Goal: Transaction & Acquisition: Purchase product/service

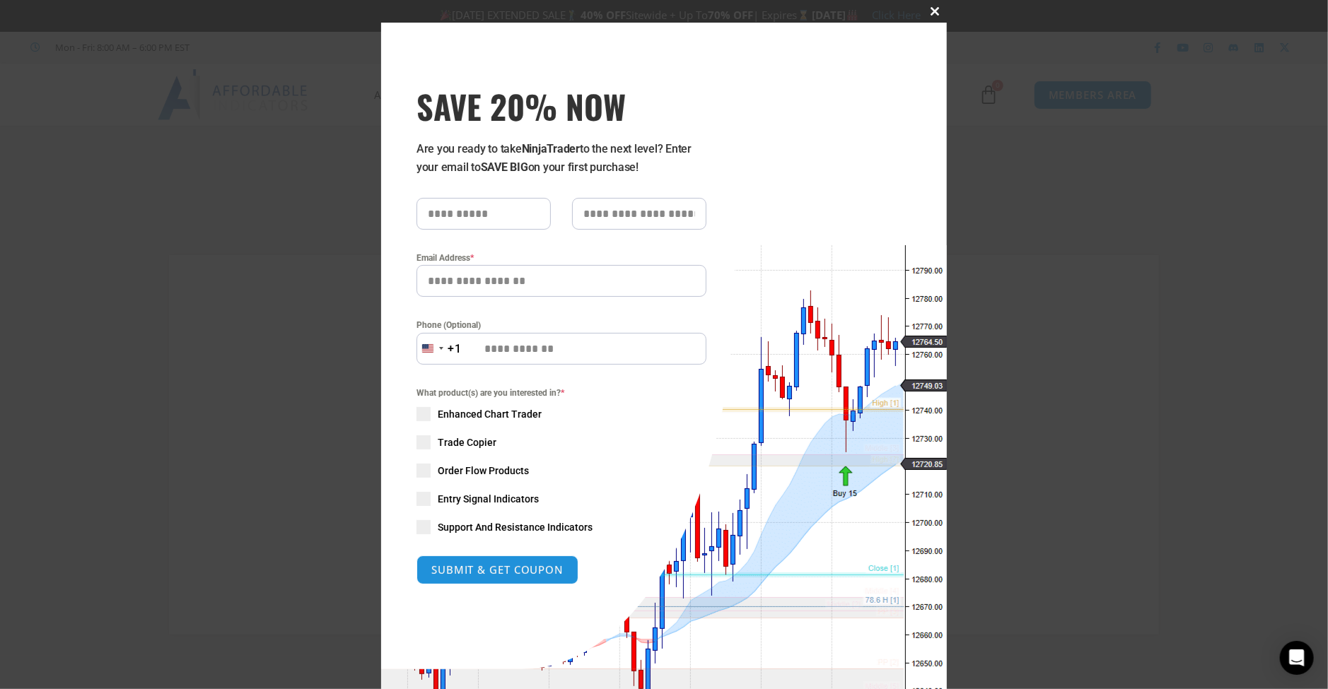
type input "**********"
click at [928, 16] on button "Close this module" at bounding box center [935, 11] width 23 height 23
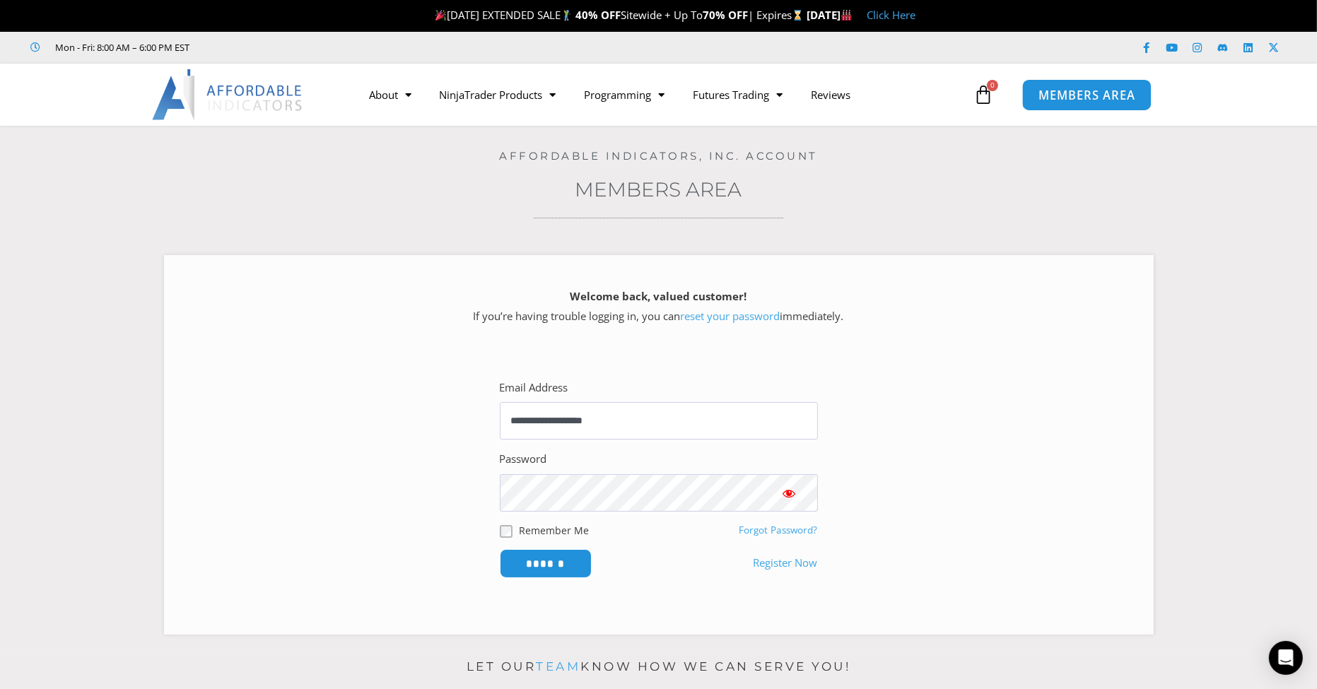
click at [1084, 96] on span "MEMBERS AREA" at bounding box center [1086, 95] width 97 height 12
click at [549, 558] on input "******" at bounding box center [545, 564] width 97 height 30
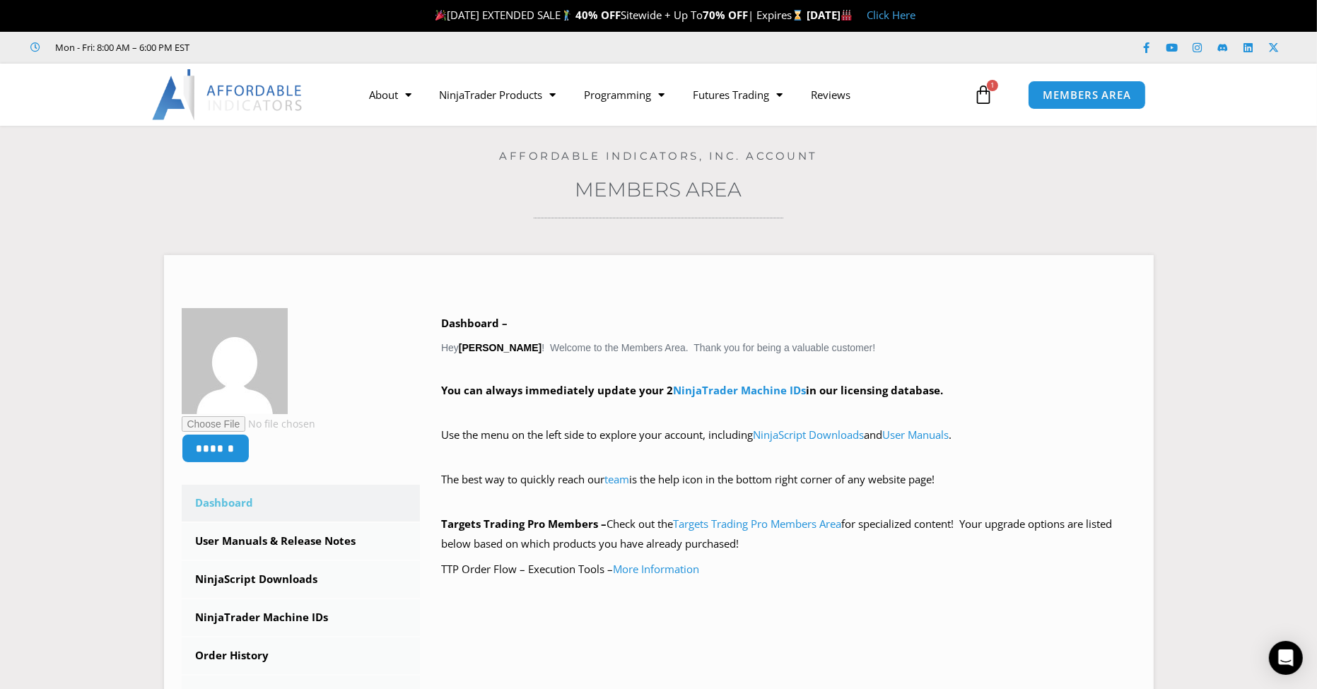
click at [915, 16] on link "Click Here" at bounding box center [891, 15] width 49 height 14
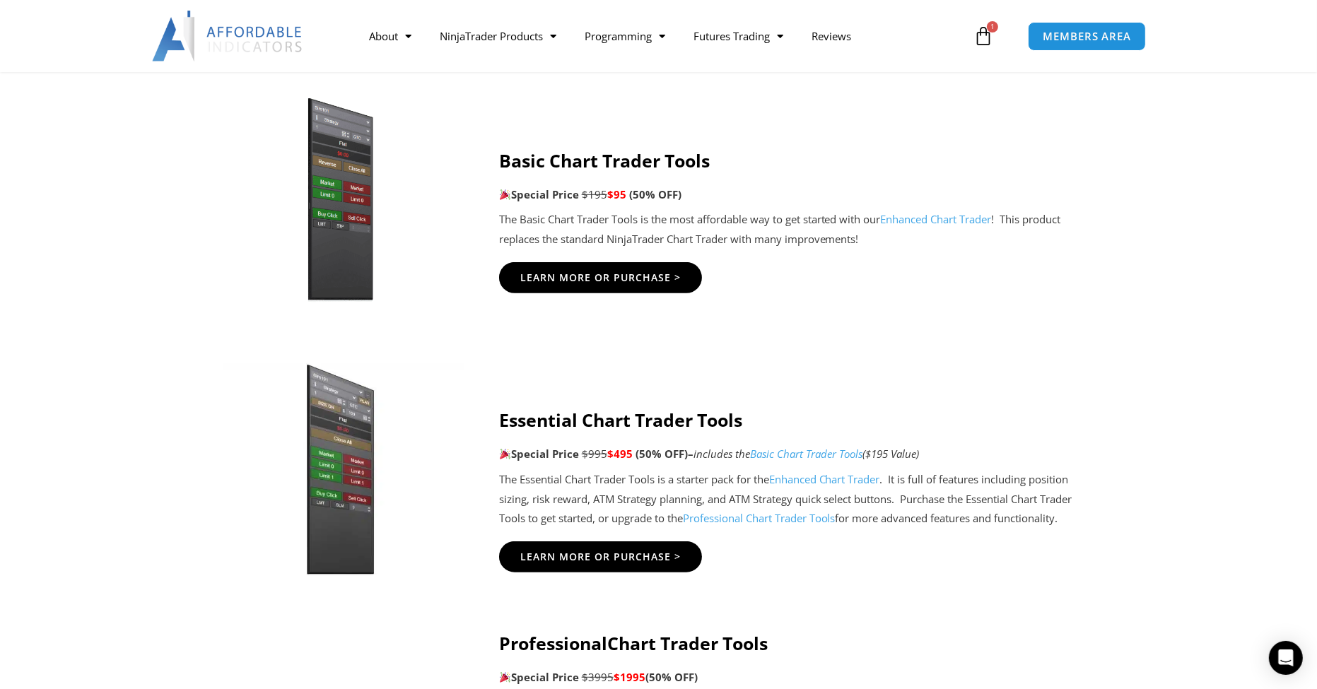
scroll to position [1225, 0]
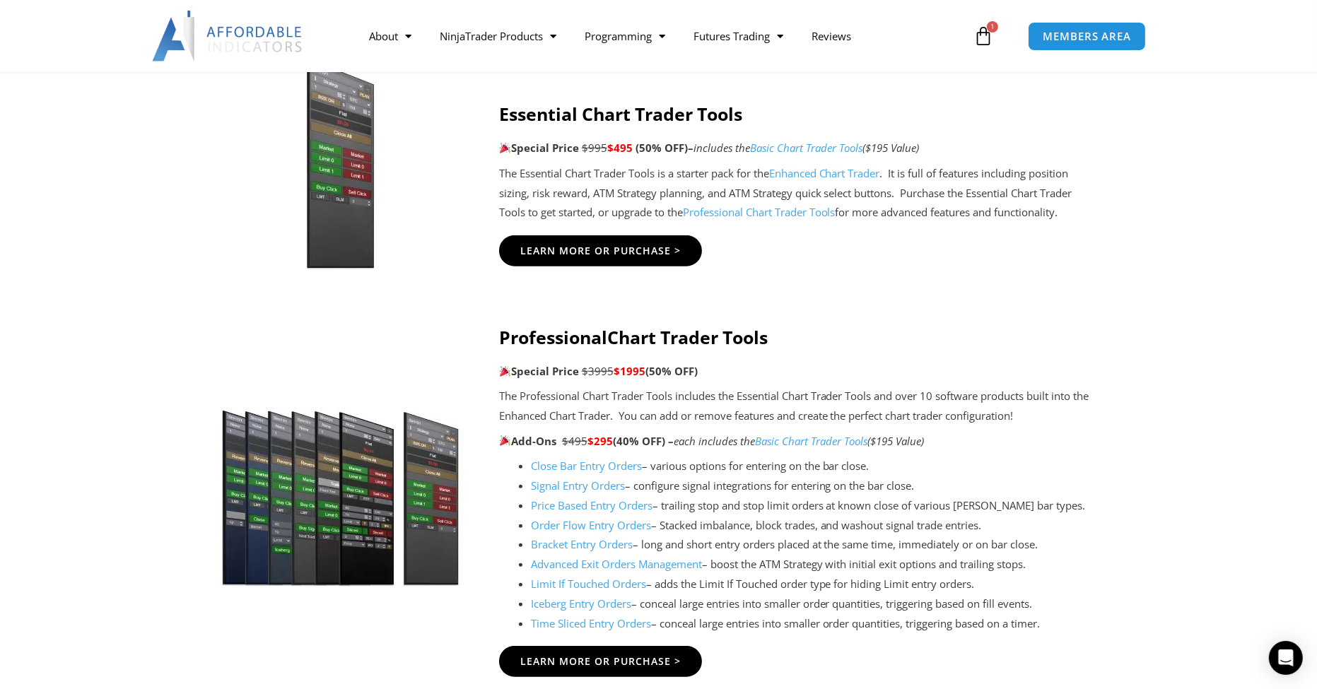
click at [601, 528] on link "Order Flow Entry Orders" at bounding box center [591, 525] width 120 height 14
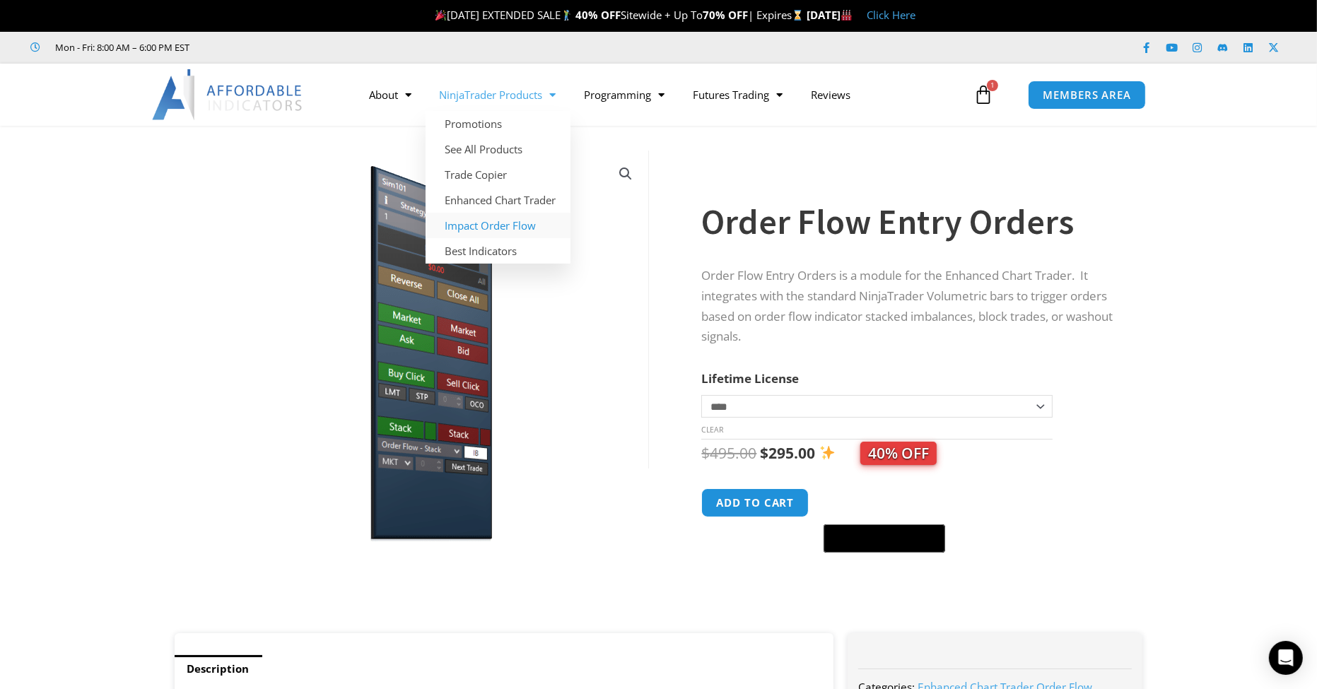
click at [490, 231] on link "Impact Order Flow" at bounding box center [498, 225] width 145 height 25
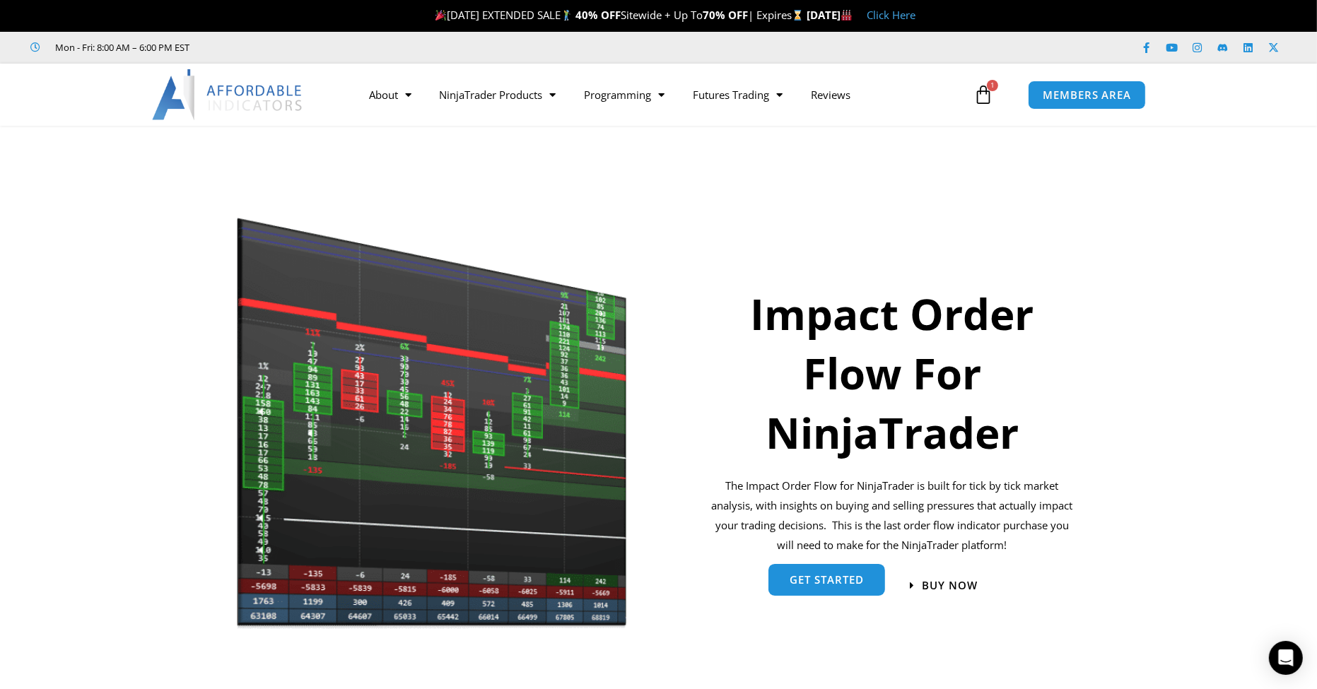
click at [809, 590] on link "get started" at bounding box center [826, 582] width 117 height 32
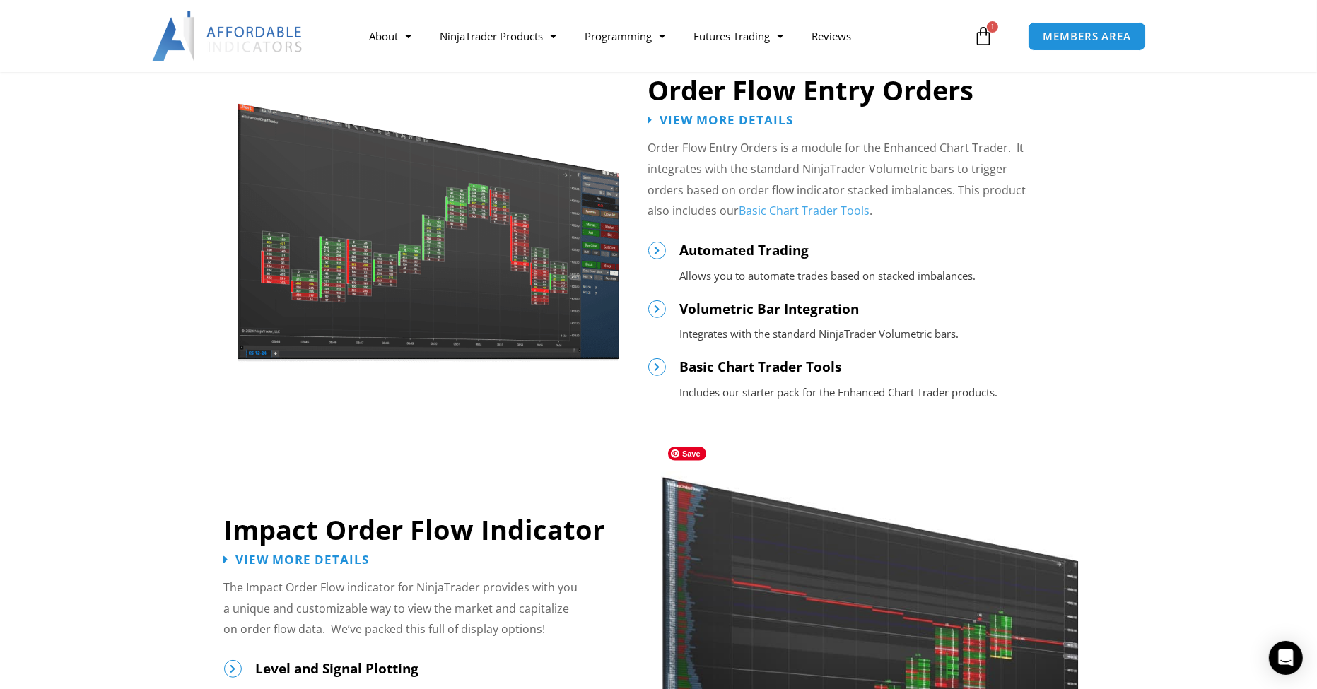
scroll to position [752, 0]
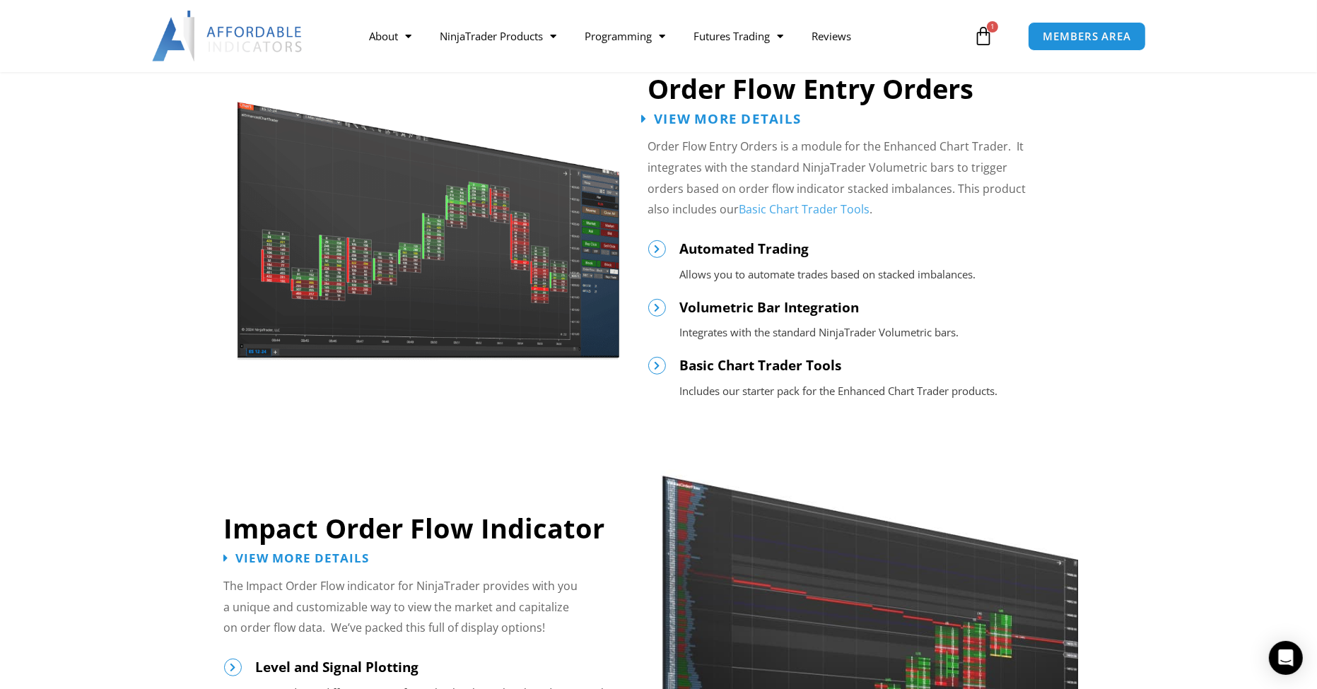
click at [701, 112] on span "View More Details" at bounding box center [727, 118] width 147 height 13
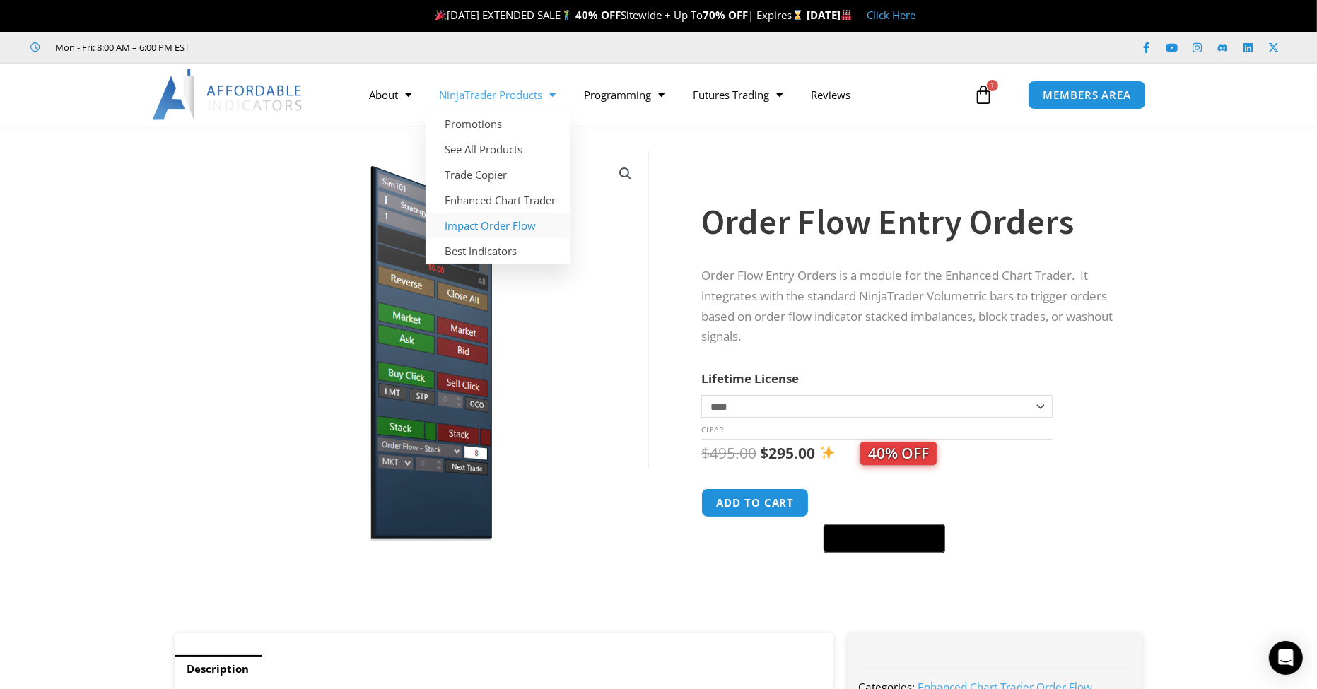
click at [503, 228] on link "Impact Order Flow" at bounding box center [498, 225] width 145 height 25
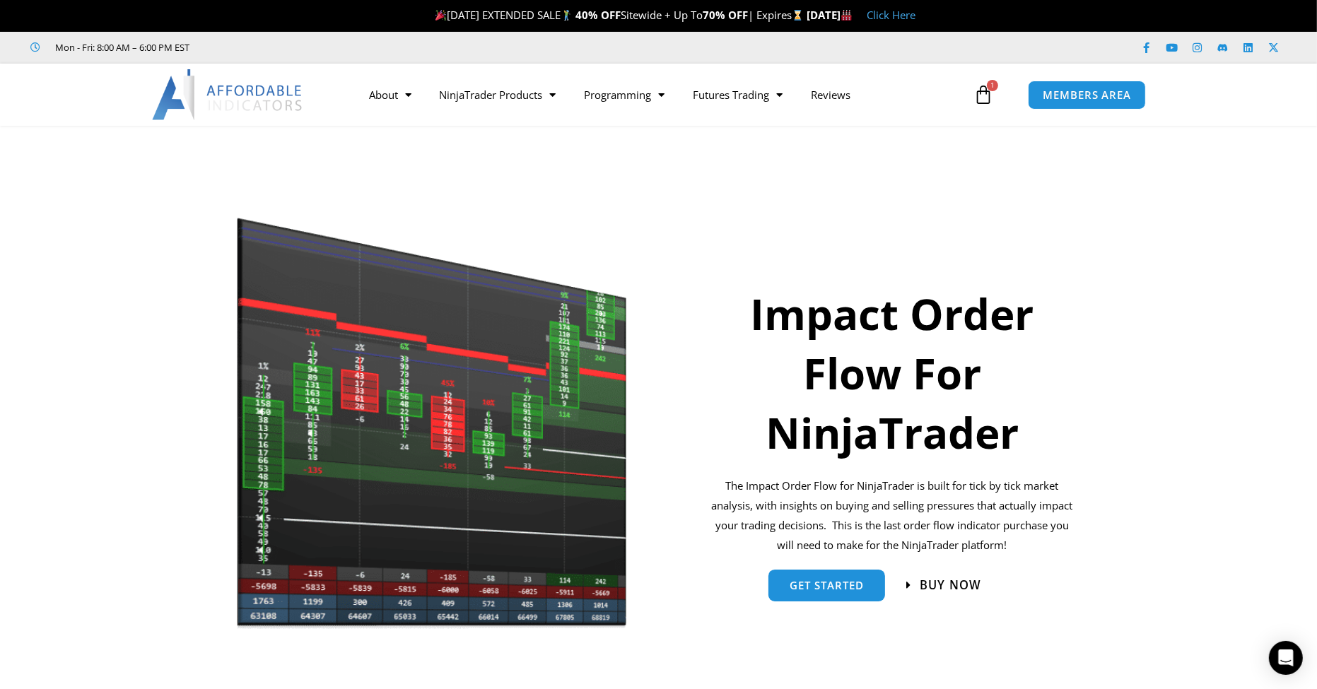
click at [931, 580] on span "Buy now" at bounding box center [951, 586] width 62 height 12
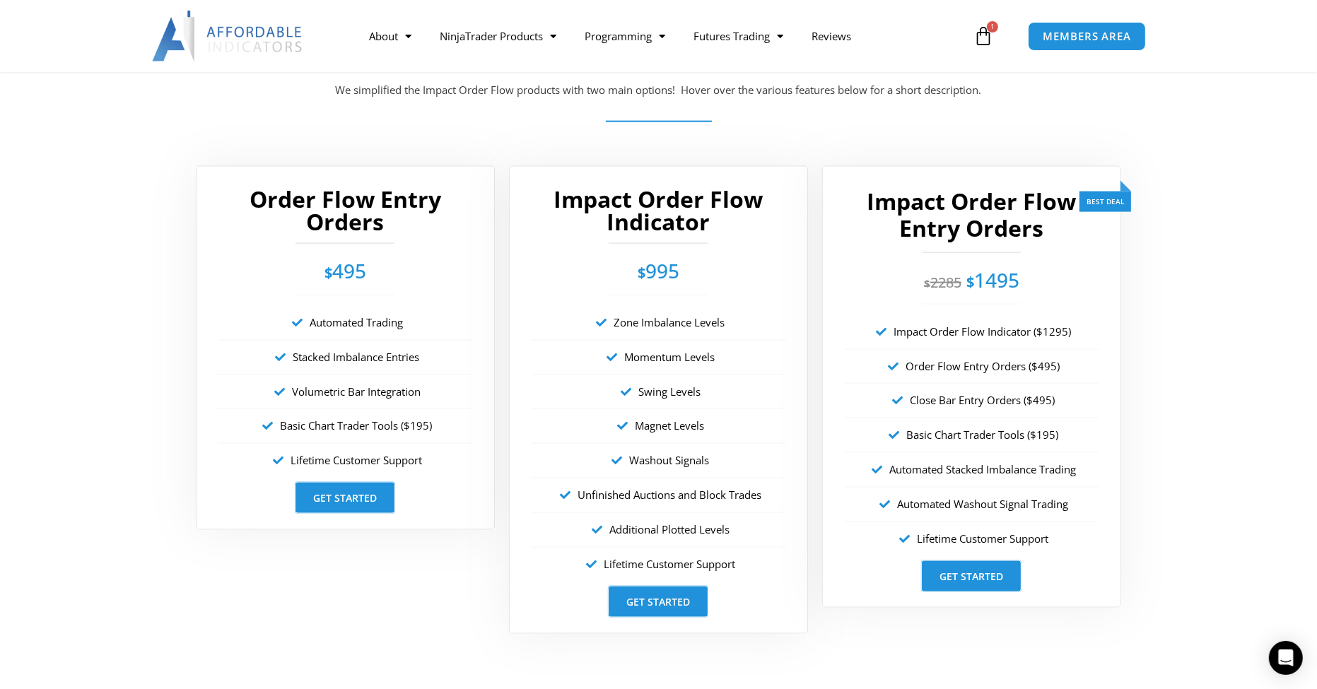
scroll to position [2478, 0]
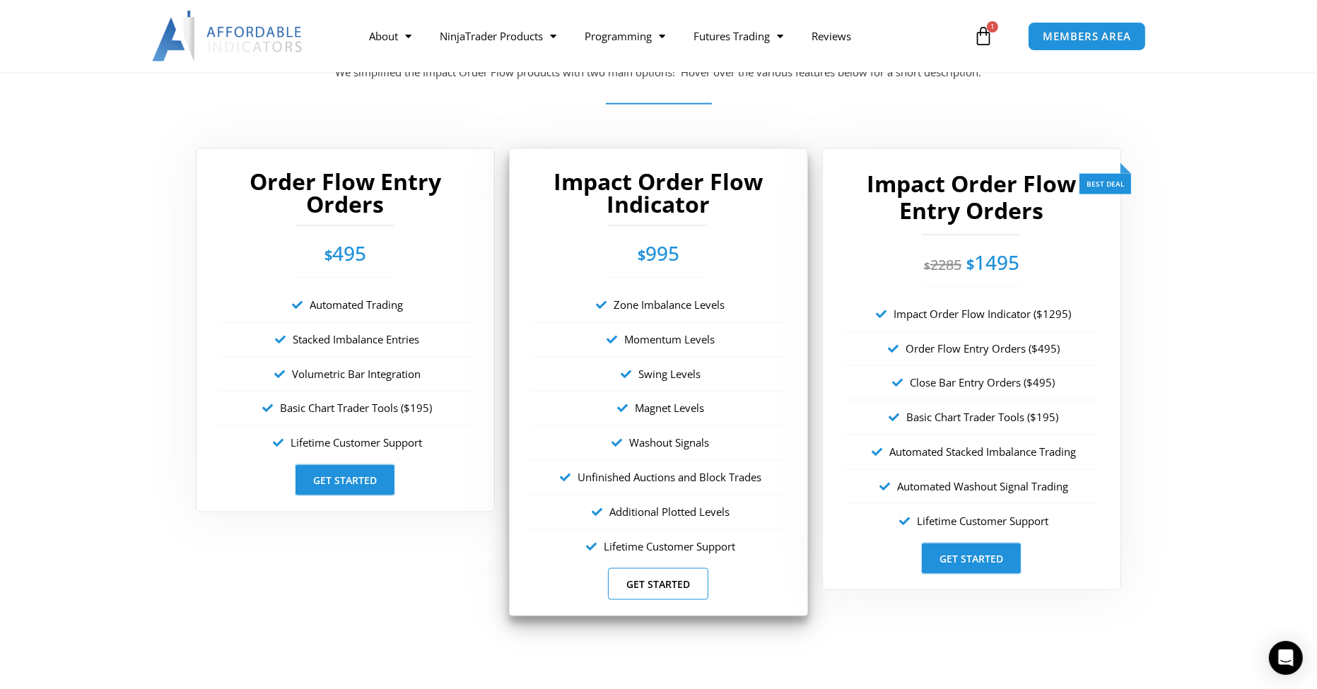
click at [668, 575] on link "Get Started" at bounding box center [658, 584] width 100 height 32
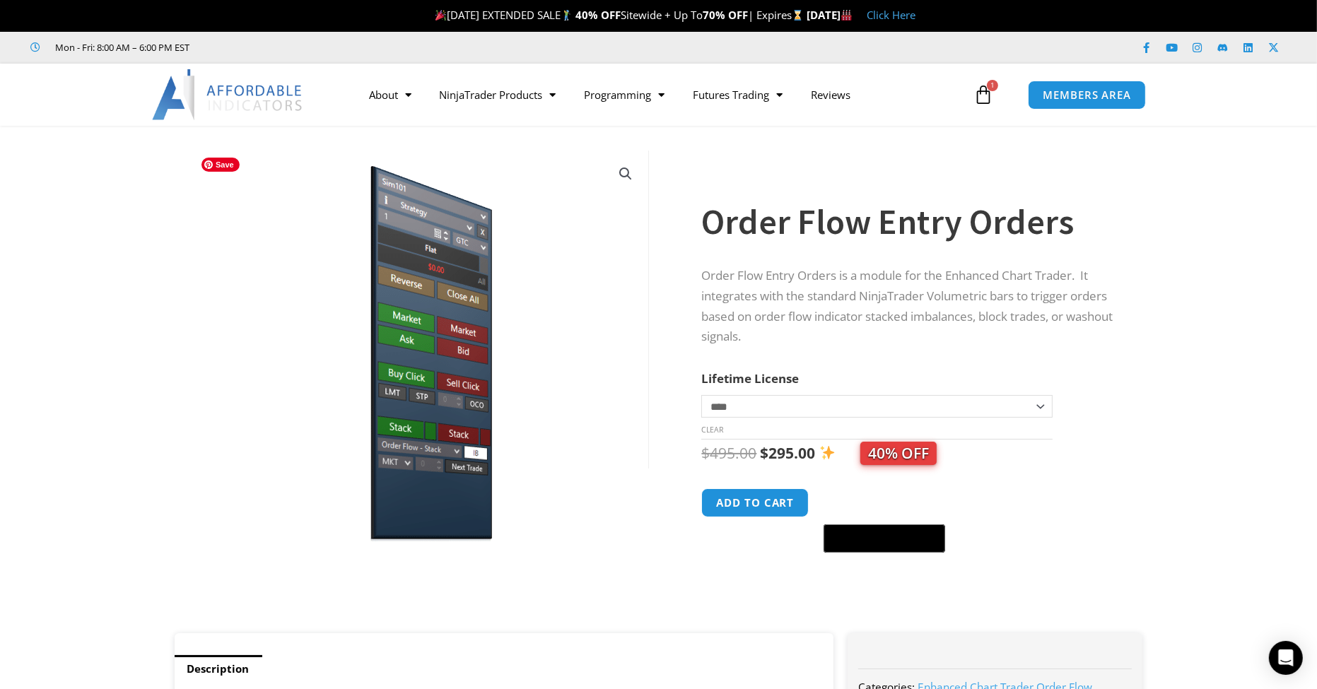
click at [421, 315] on img at bounding box center [421, 346] width 455 height 391
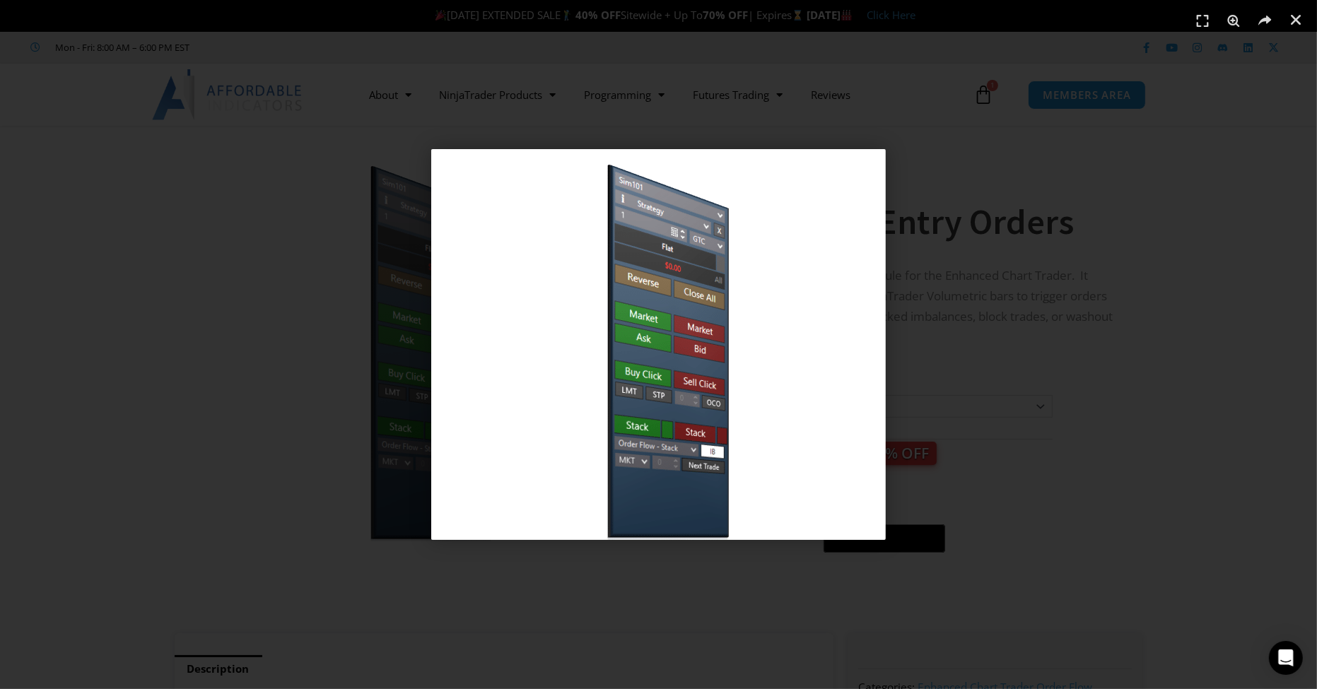
click at [1200, 265] on div "1 / 1" at bounding box center [658, 344] width 1218 height 590
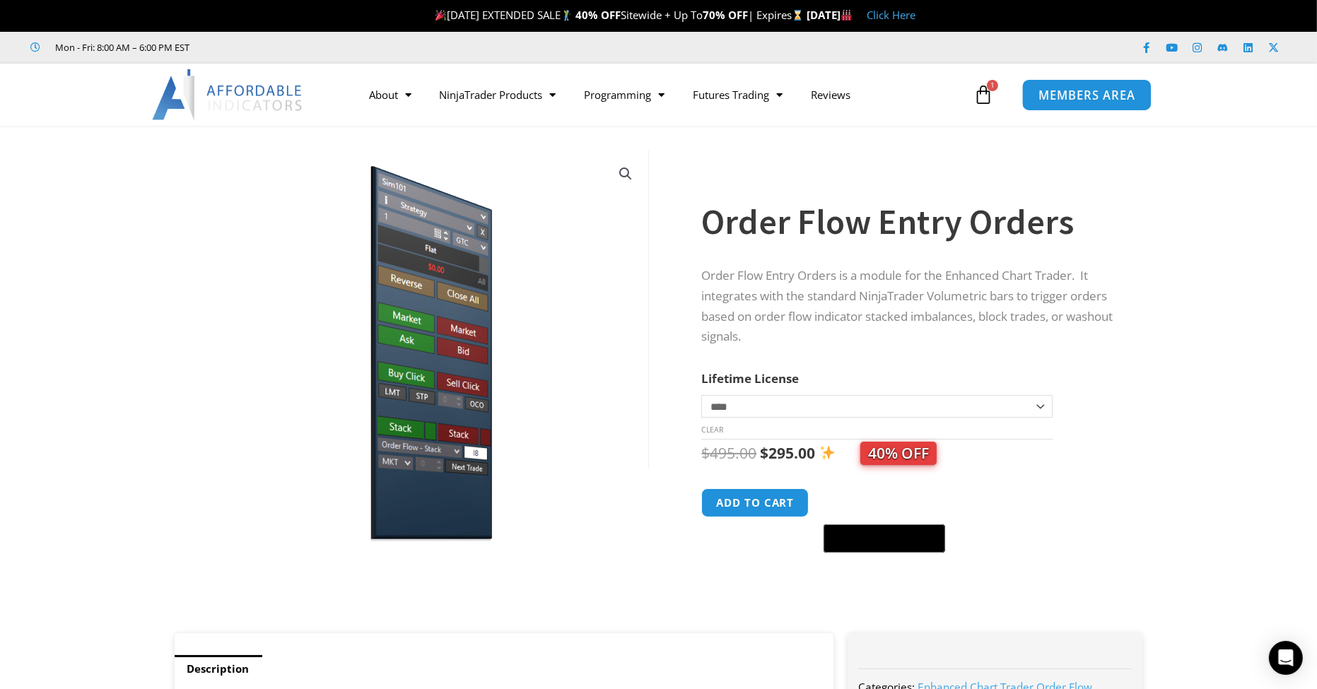
click at [1079, 89] on span "MEMBERS AREA" at bounding box center [1086, 95] width 97 height 12
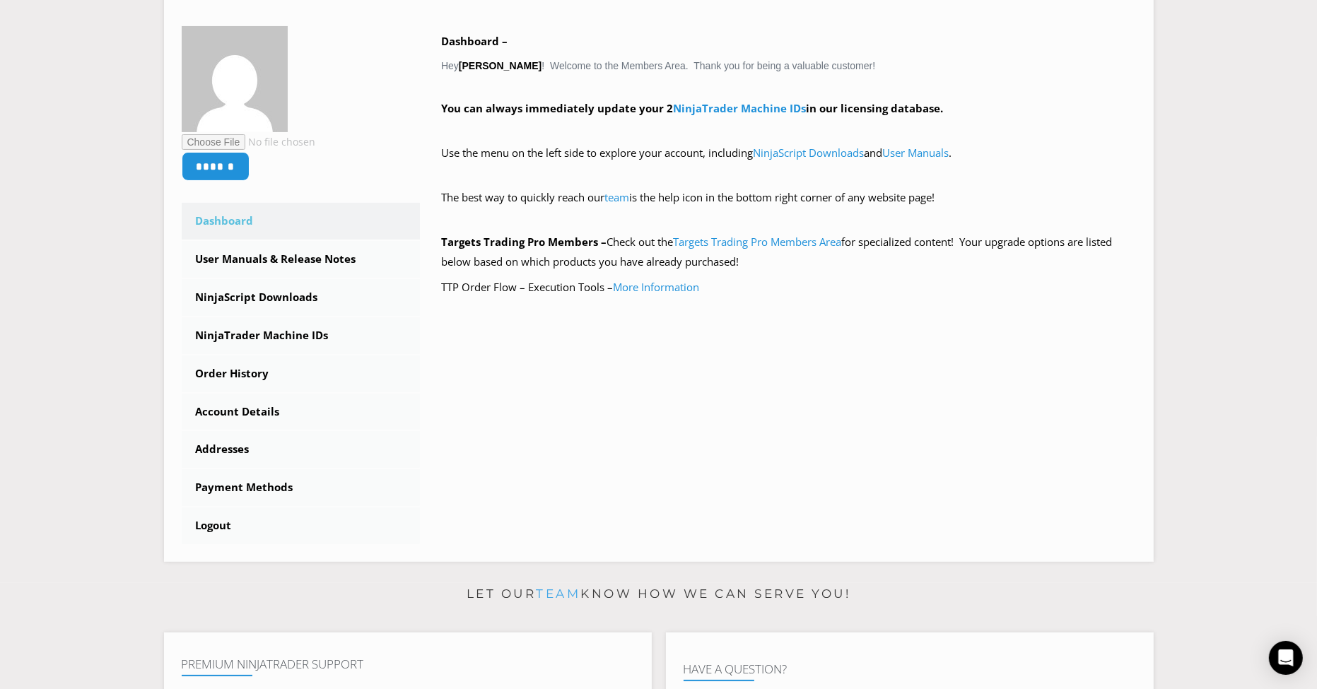
scroll to position [306, 0]
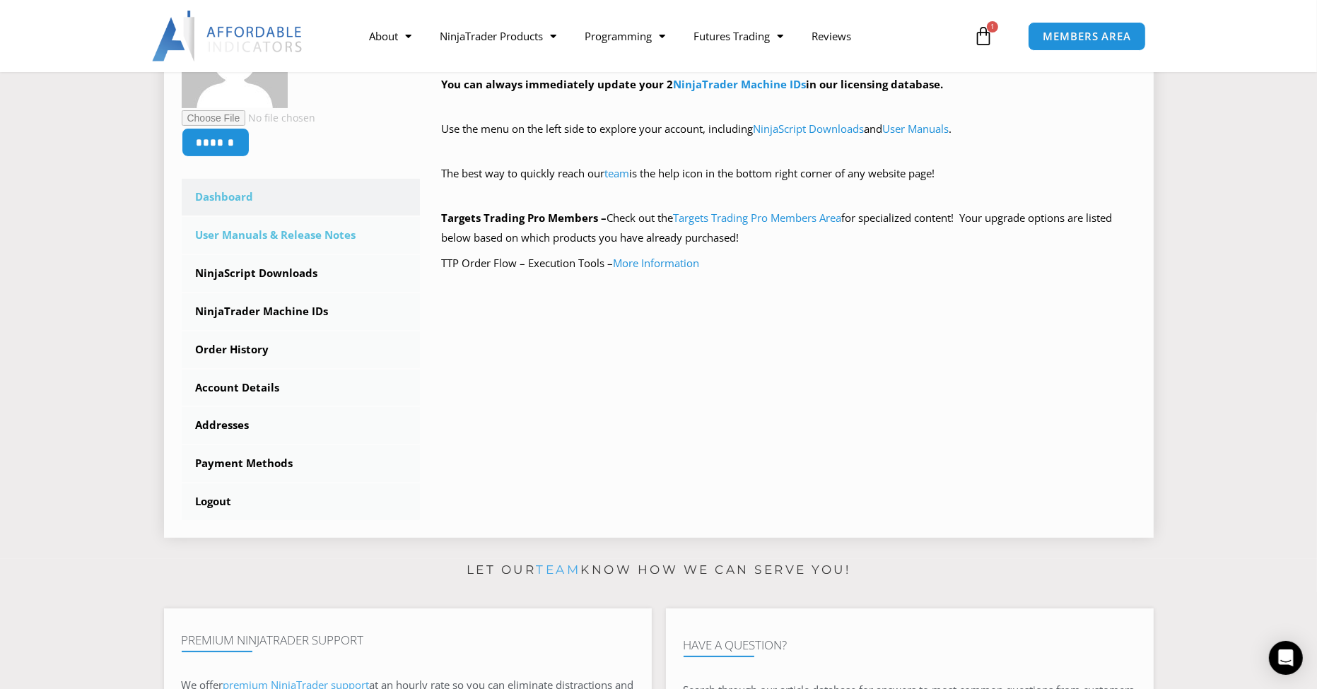
click at [277, 227] on link "User Manuals & Release Notes" at bounding box center [301, 235] width 239 height 37
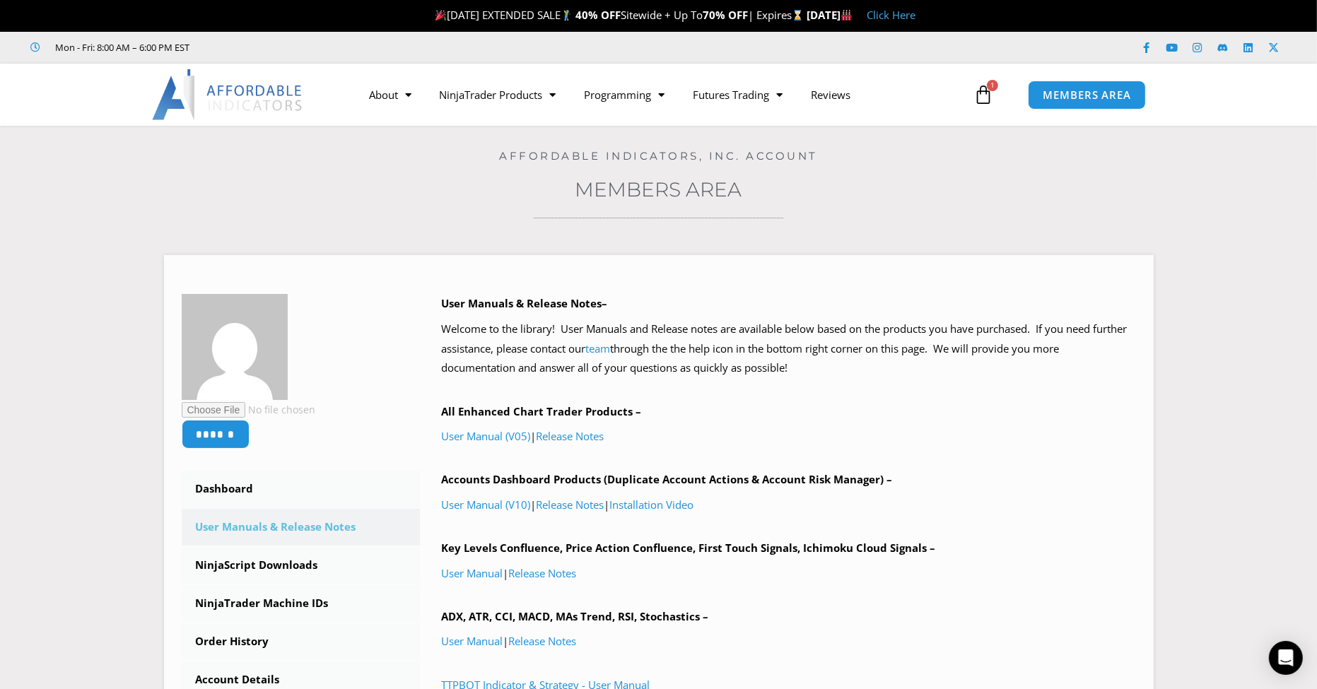
click at [54, 150] on h4 "Affordable Indicators, Inc. Account" at bounding box center [658, 156] width 1246 height 13
click at [586, 441] on link "Release Notes" at bounding box center [570, 436] width 68 height 14
click at [470, 436] on link "User Manual (V05)" at bounding box center [485, 436] width 89 height 14
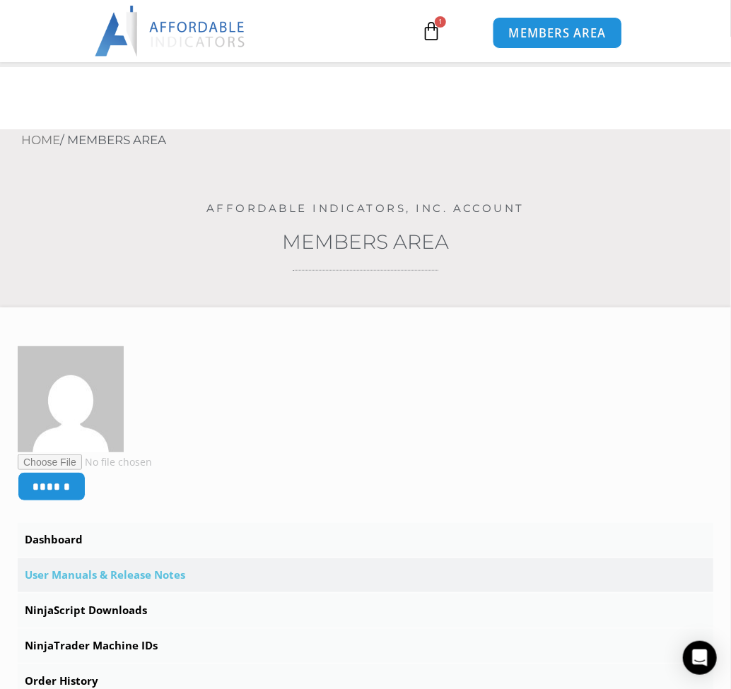
click at [556, 35] on span "MEMBERS AREA" at bounding box center [556, 33] width 97 height 12
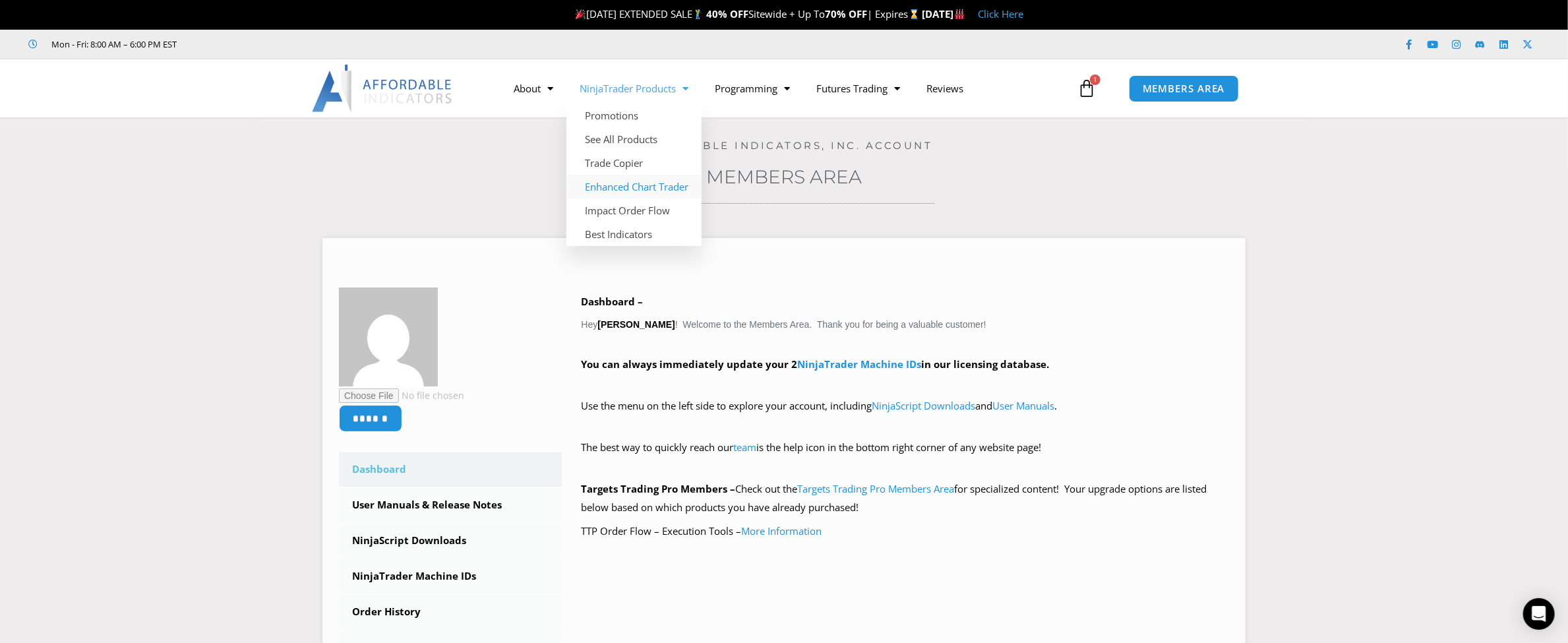
click at [611, 189] on link "Enhanced Chart Trader" at bounding box center [633, 186] width 135 height 23
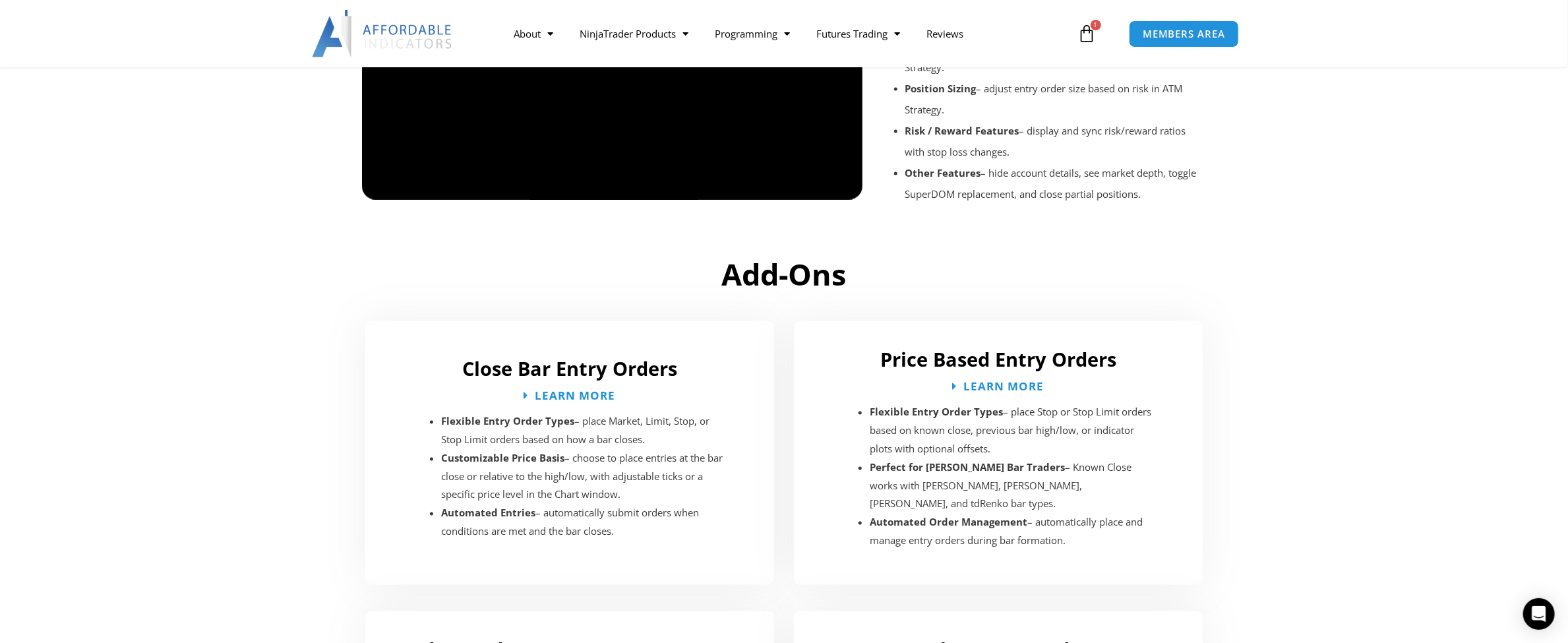
scroll to position [2001, 0]
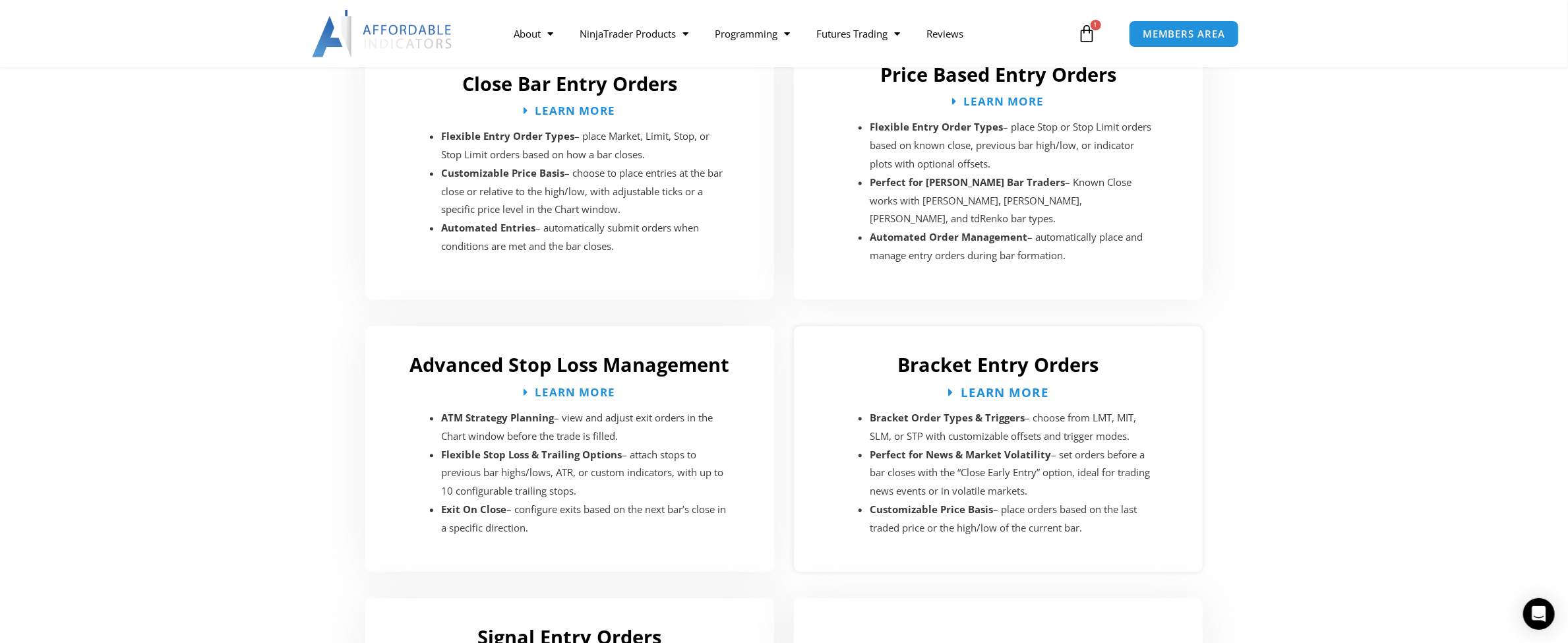
click at [1021, 386] on span "Learn More" at bounding box center [1004, 392] width 89 height 12
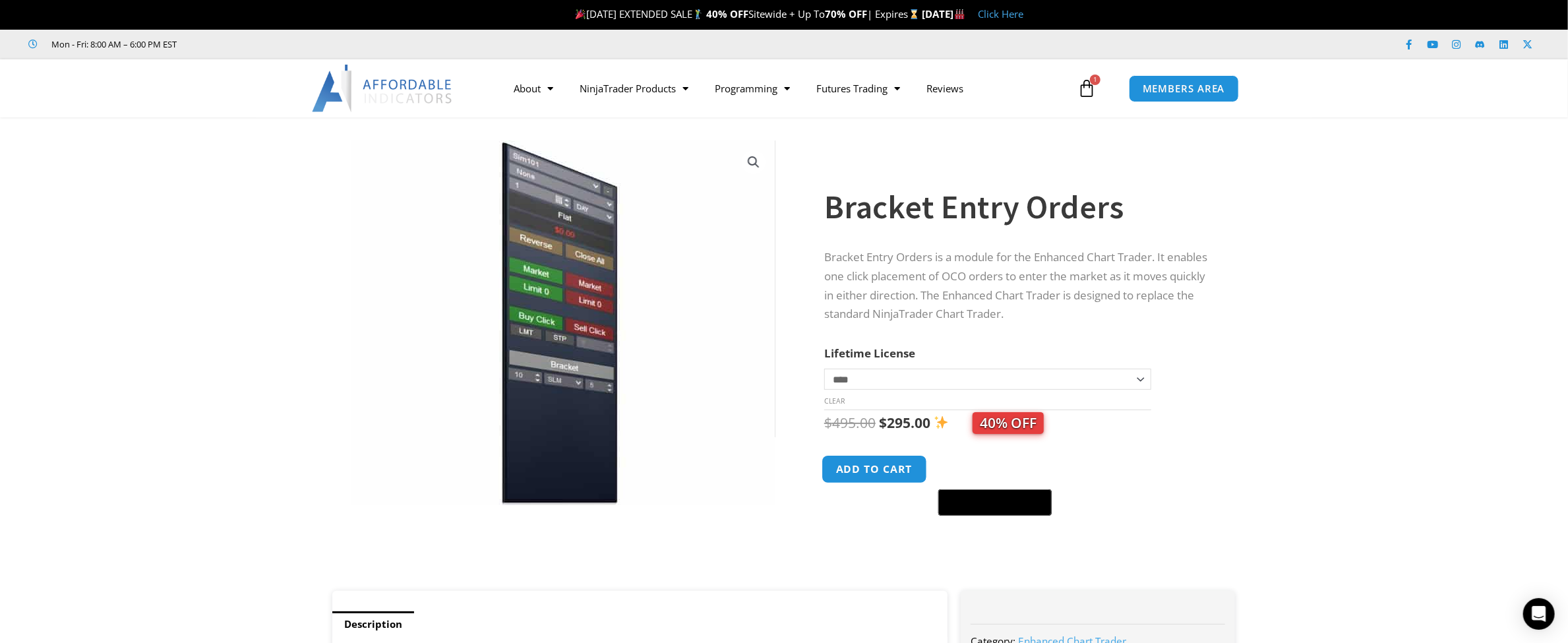
click at [894, 464] on button "Add to cart" at bounding box center [874, 469] width 105 height 28
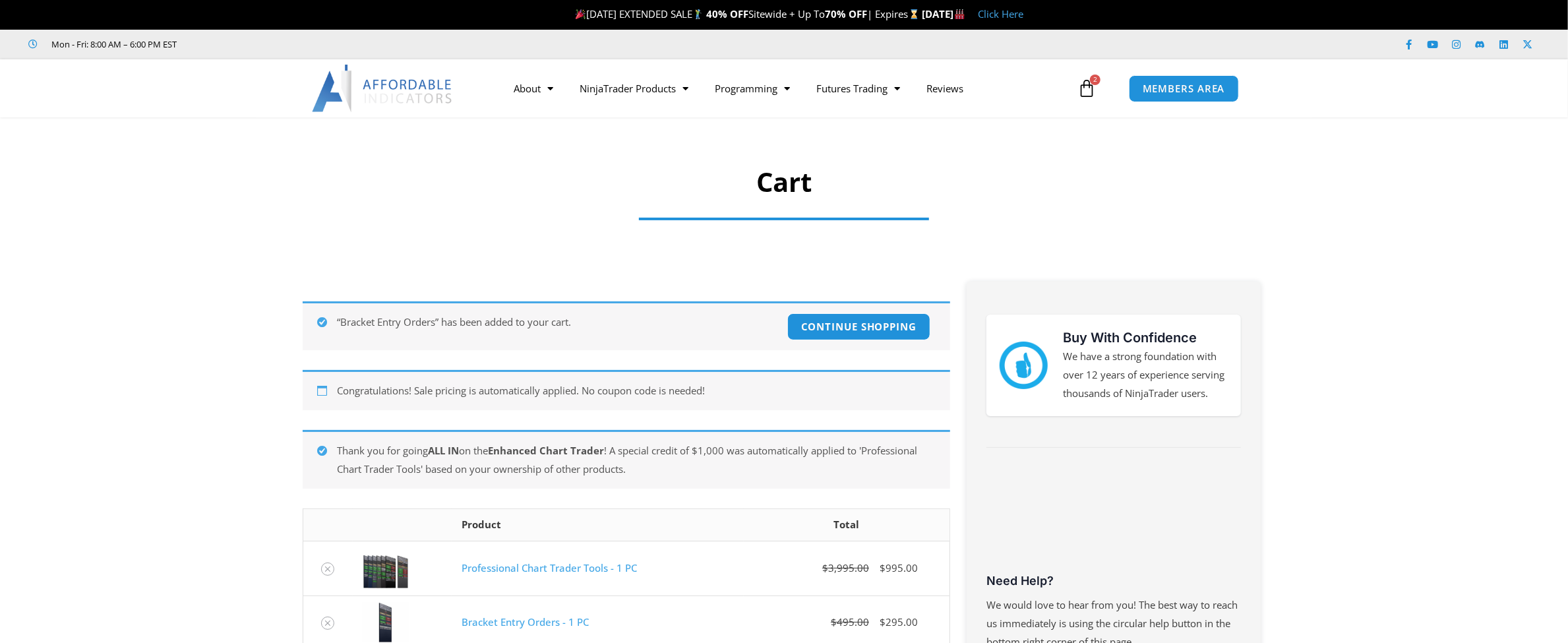
click at [1089, 76] on link "$ 4,490.00 2 Cart" at bounding box center [1087, 88] width 58 height 38
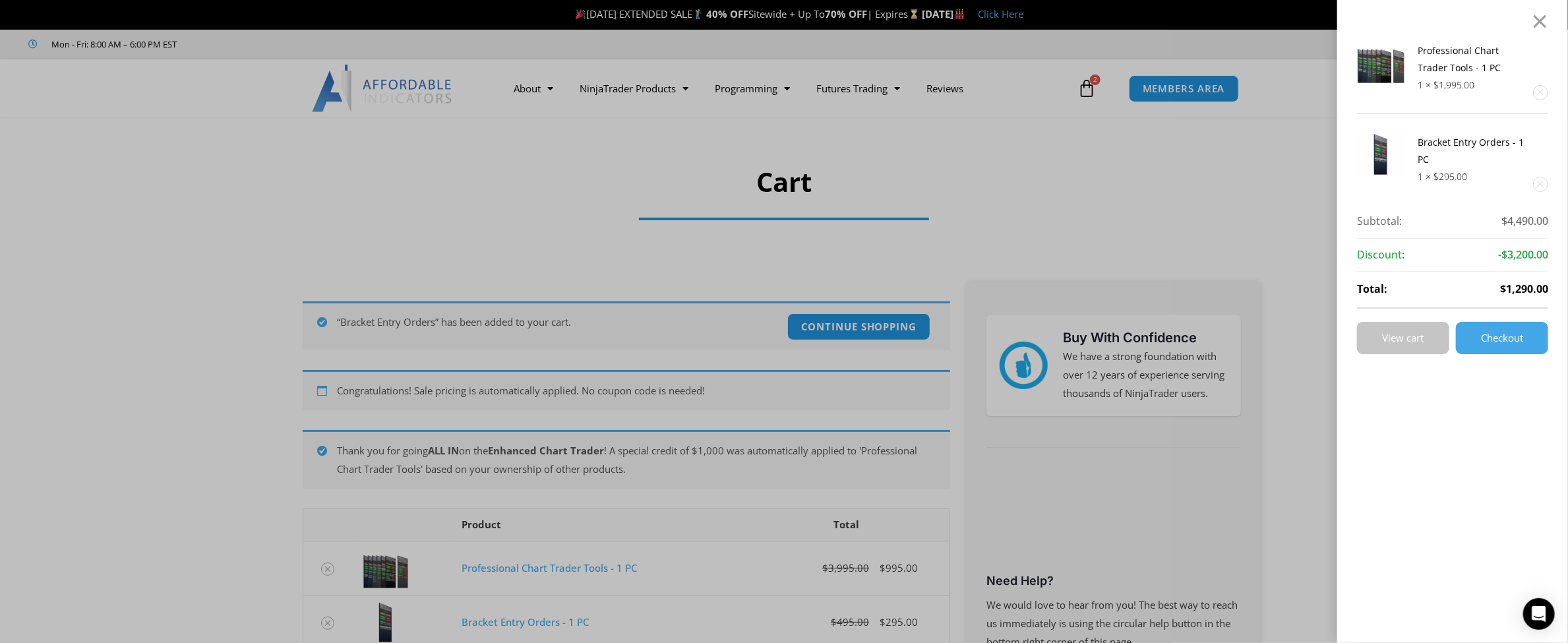
click at [1424, 342] on span "View cart" at bounding box center [1403, 338] width 42 height 10
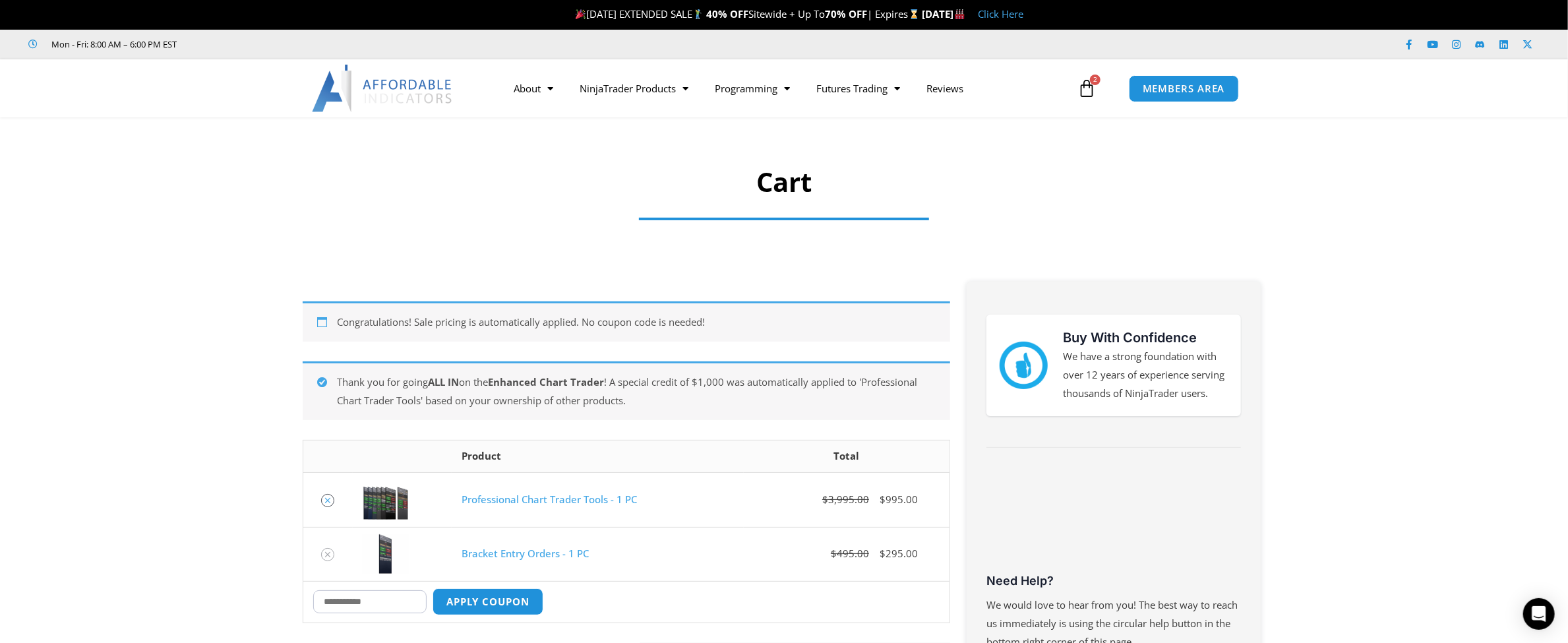
click at [334, 500] on link "Remove Professional Chart Trader Tools - 1 PC from cart" at bounding box center [327, 500] width 13 height 13
